Goal: Information Seeking & Learning: Find specific fact

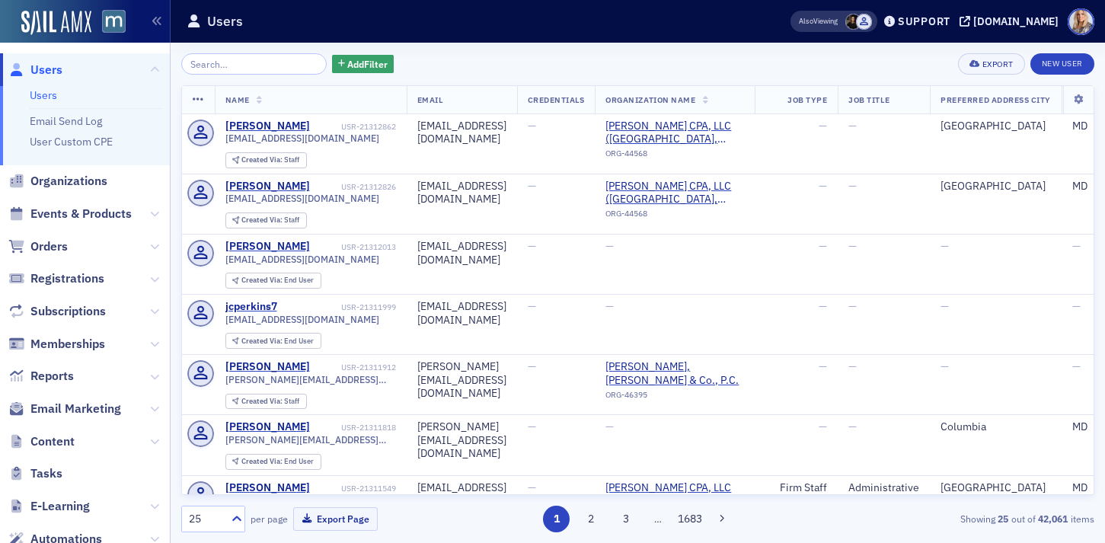
click at [206, 69] on input "search" at bounding box center [253, 63] width 145 height 21
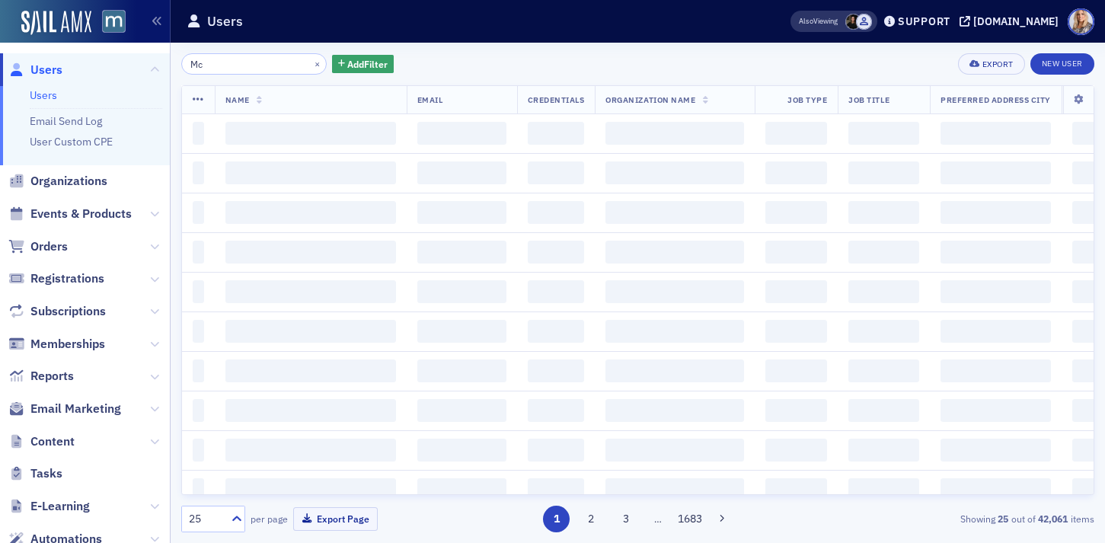
type input "M"
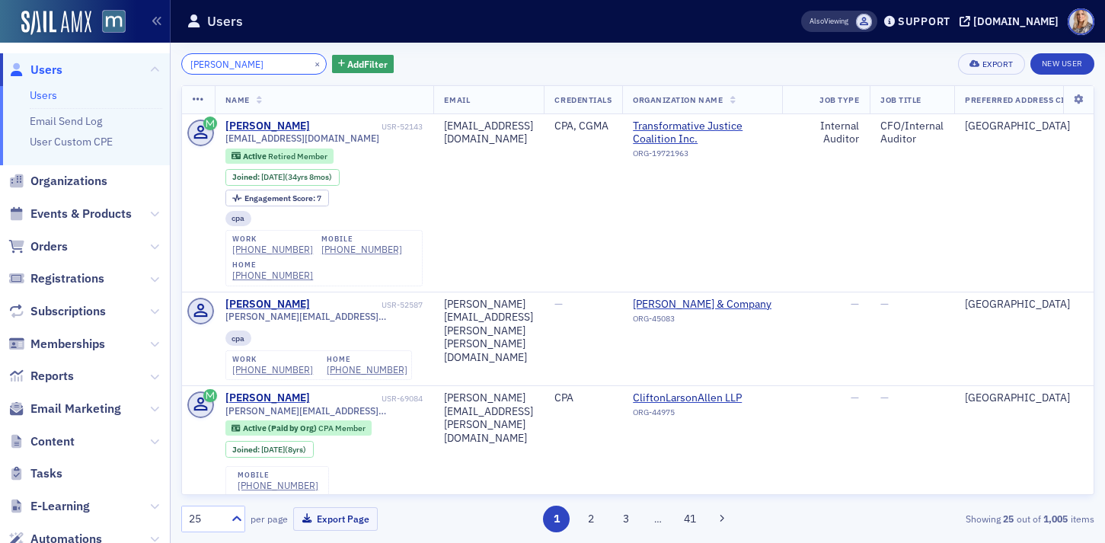
drag, startPoint x: 262, startPoint y: 70, endPoint x: 178, endPoint y: 64, distance: 84.0
click at [178, 64] on div "[PERSON_NAME] × Add Filter Export New User Name Email Credentials Organization …" at bounding box center [638, 293] width 934 height 500
paste input "[EMAIL_ADDRESS][DOMAIN_NAME]"
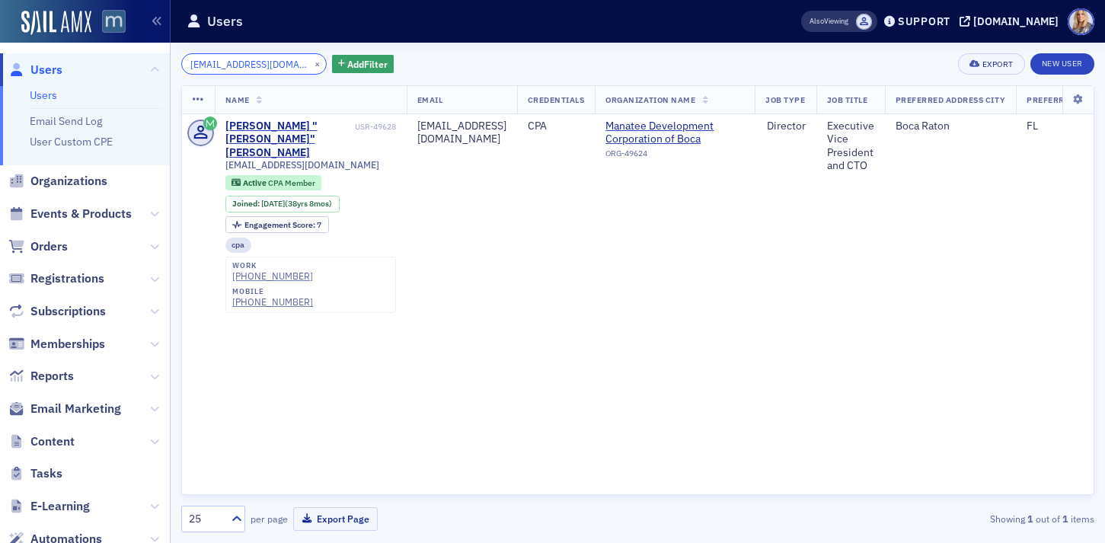
drag, startPoint x: 289, startPoint y: 70, endPoint x: 120, endPoint y: 27, distance: 175.2
click at [118, 27] on div "Users Users Email Send Log User Custom CPE Organizations Events & Products Orde…" at bounding box center [552, 271] width 1105 height 543
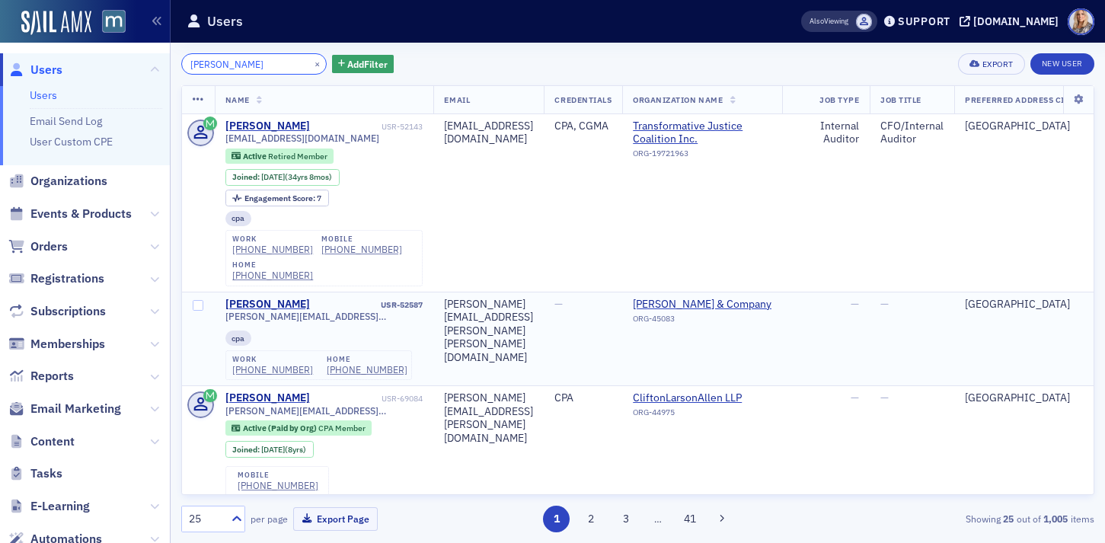
type input "[PERSON_NAME]"
